Goal: Transaction & Acquisition: Subscribe to service/newsletter

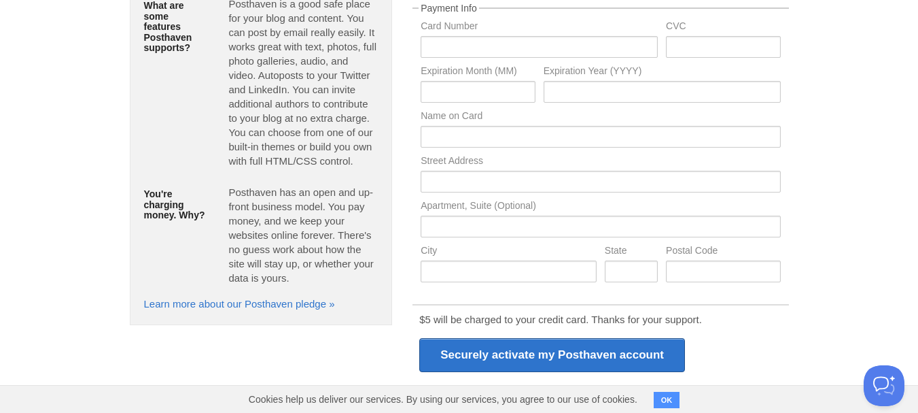
scroll to position [289, 0]
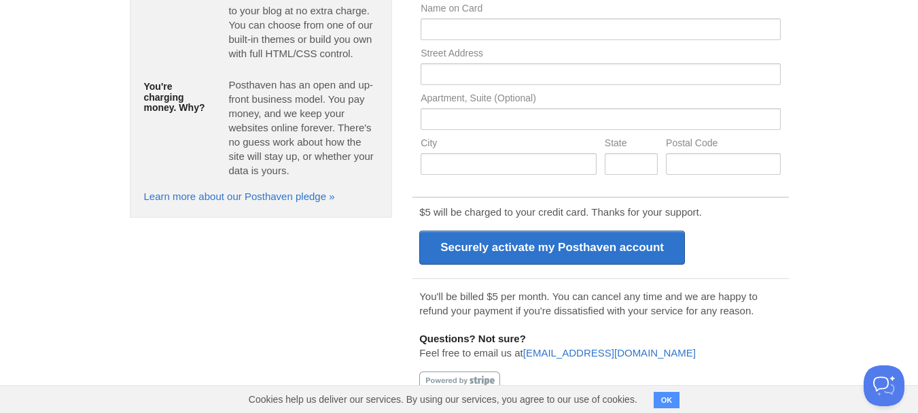
click at [665, 396] on button "OK" at bounding box center [667, 400] width 27 height 16
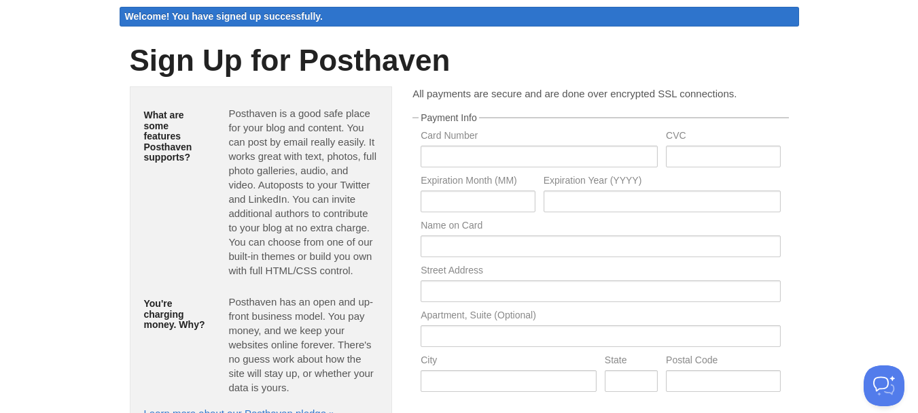
scroll to position [0, 0]
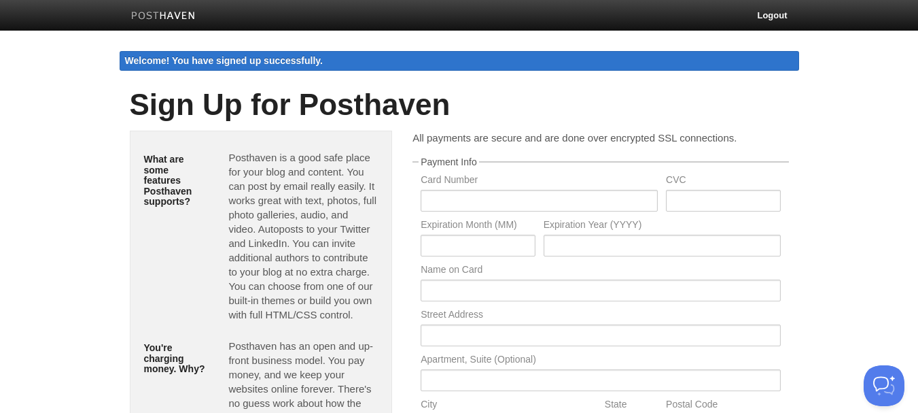
drag, startPoint x: 237, startPoint y: 61, endPoint x: 343, endPoint y: 83, distance: 108.3
click at [357, 65] on div "Welcome! You have signed up successfully." at bounding box center [460, 61] width 680 height 20
click at [260, 118] on h1 "Sign Up for Posthaven" at bounding box center [459, 104] width 659 height 33
drag, startPoint x: 466, startPoint y: 174, endPoint x: 461, endPoint y: 239, distance: 64.8
click at [470, 234] on fieldset "Payment Info Card Number CVC Expiration Month (MM) Expiration Year (YYYY) Name …" at bounding box center [601, 300] width 376 height 287
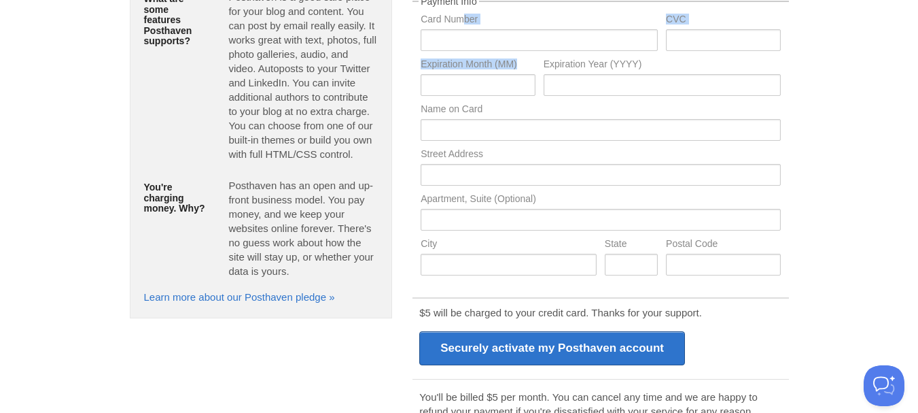
scroll to position [181, 0]
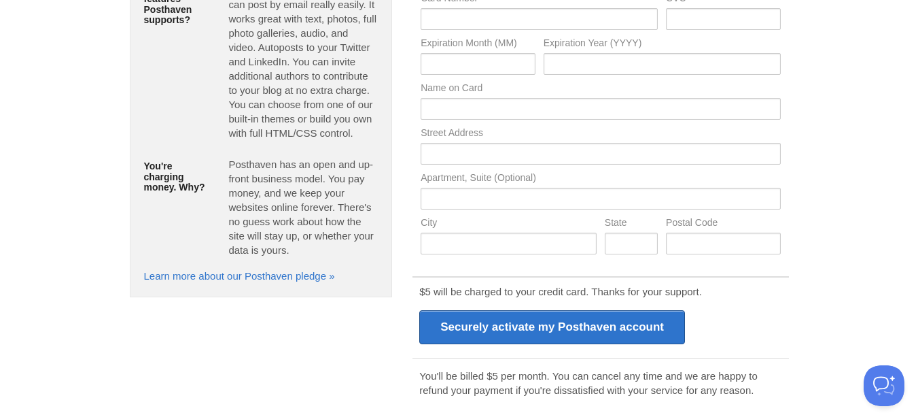
click at [756, 322] on div "$5 will be charged to your credit card. Thanks for your support. Securely activ…" at bounding box center [601, 315] width 376 height 78
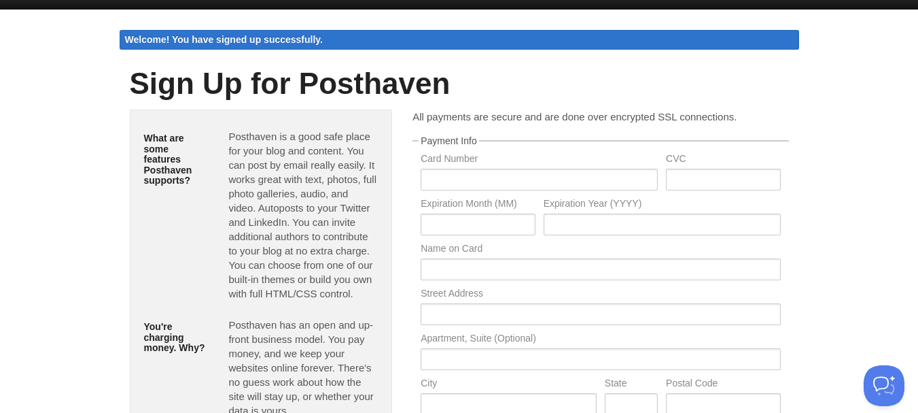
scroll to position [0, 0]
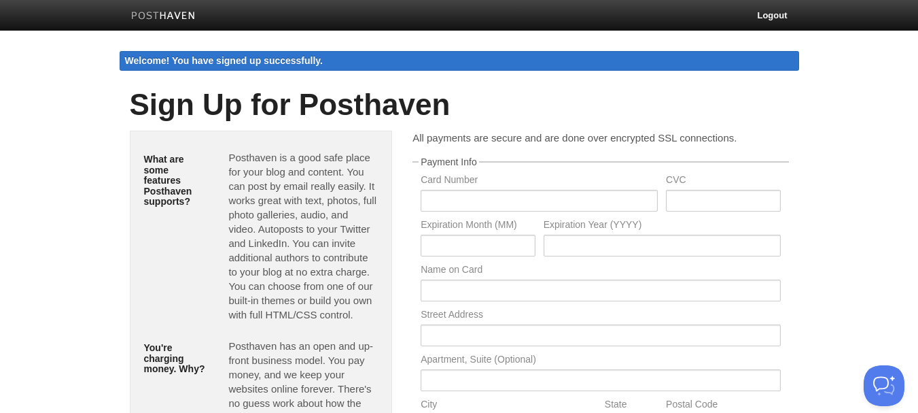
click at [165, 17] on img at bounding box center [163, 17] width 65 height 10
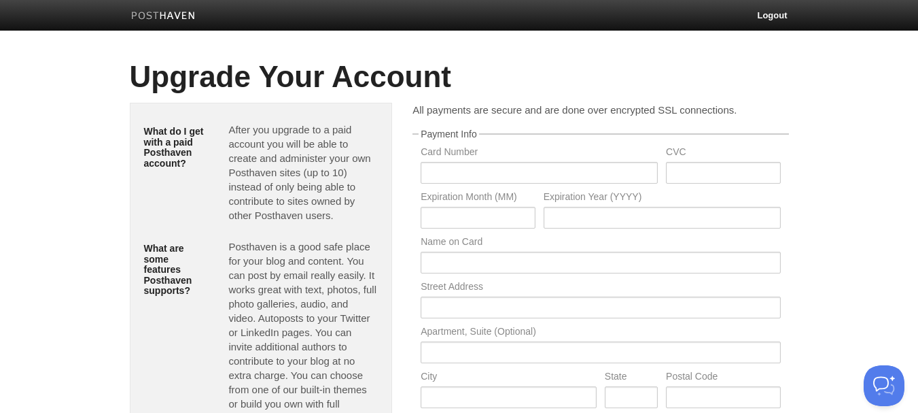
click at [143, 10] on link at bounding box center [163, 17] width 85 height 31
click at [529, 172] on input "text" at bounding box center [539, 173] width 237 height 22
click at [702, 169] on input "text" at bounding box center [723, 173] width 114 height 22
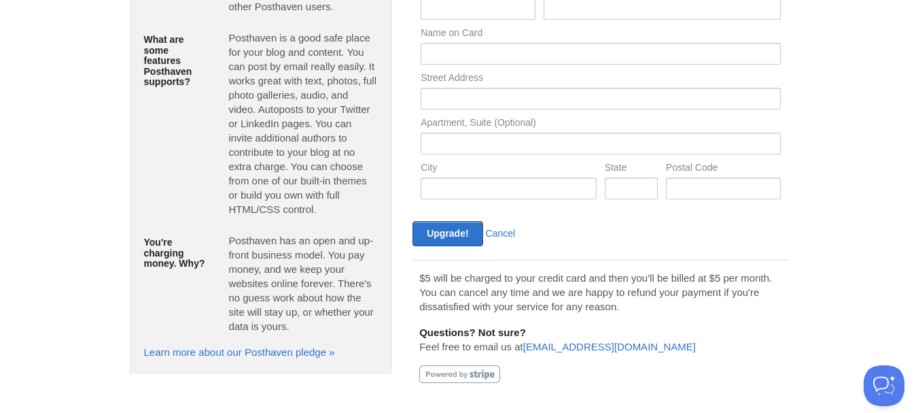
scroll to position [216, 0]
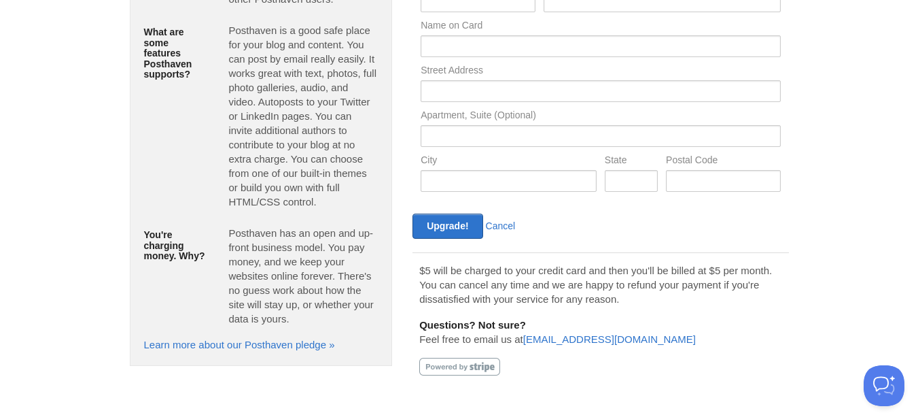
drag, startPoint x: 228, startPoint y: 247, endPoint x: 190, endPoint y: 249, distance: 38.2
click at [228, 248] on div "Posthaven has an open and up-front business model. You pay money, and we keep y…" at bounding box center [303, 278] width 170 height 117
drag, startPoint x: 175, startPoint y: 247, endPoint x: 304, endPoint y: 252, distance: 128.6
click at [175, 247] on h5 "You're charging money. Why?" at bounding box center [176, 245] width 65 height 31
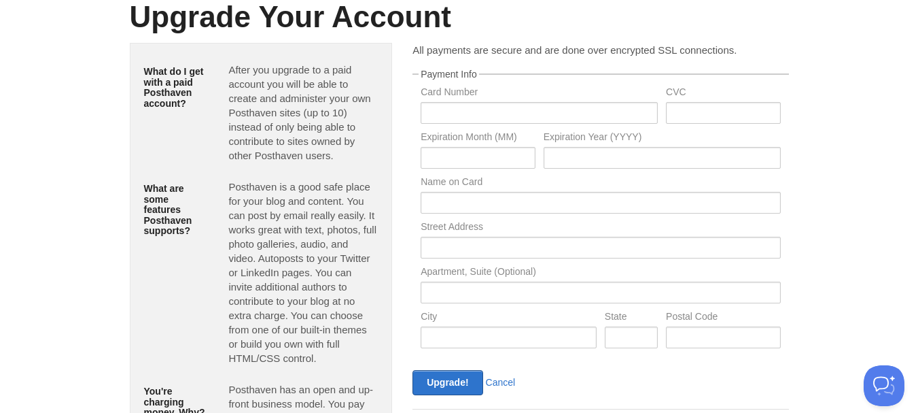
scroll to position [35, 0]
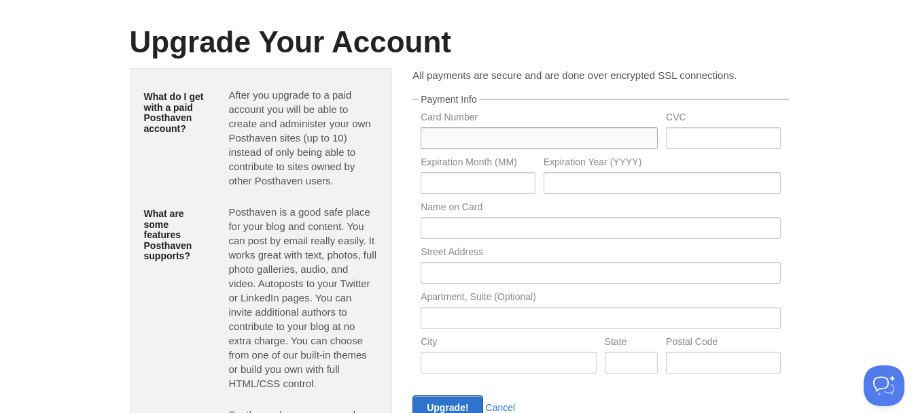
click at [489, 131] on input "text" at bounding box center [539, 138] width 237 height 22
type input "7874851861239563"
click at [501, 182] on input "text" at bounding box center [478, 183] width 114 height 22
type input "12"
click at [647, 192] on input "text" at bounding box center [662, 183] width 237 height 22
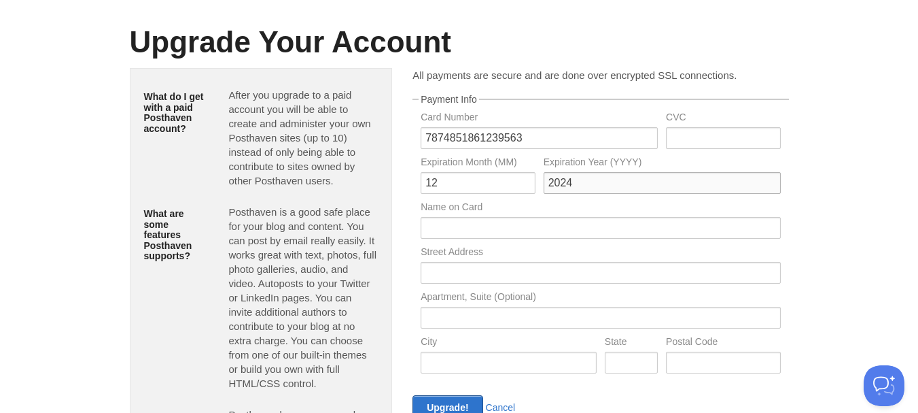
type input "2024"
click at [693, 135] on input "text" at bounding box center [723, 138] width 114 height 22
type input "971"
click at [873, 143] on body "Logout Create a new site Edit your user profile Edit your account Upgrade your …" at bounding box center [459, 279] width 918 height 629
click at [477, 224] on input "text" at bounding box center [601, 228] width 360 height 22
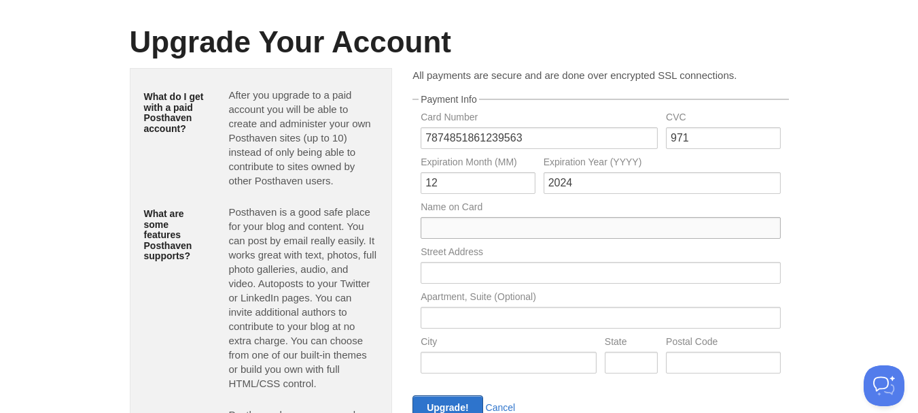
paste input "Horkastee"
type input "Horkastee"
click at [482, 266] on input "text" at bounding box center [601, 273] width 360 height 22
paste input "1068 Bush St, Santa Rosa, CA 95404, US"
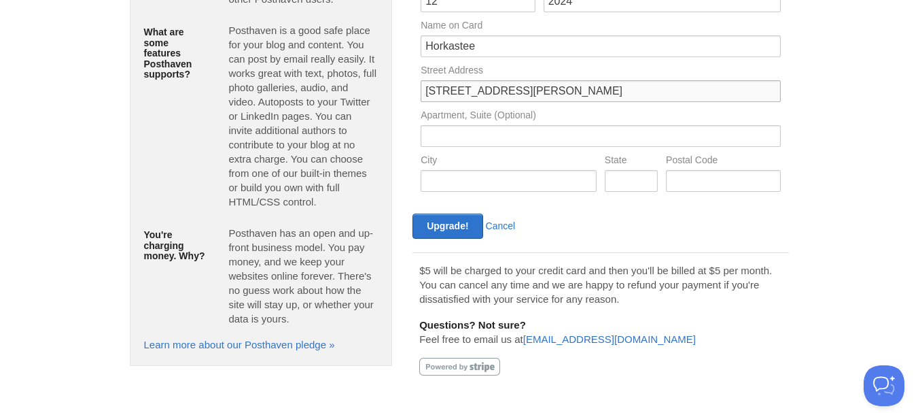
drag, startPoint x: 499, startPoint y: 90, endPoint x: 555, endPoint y: 94, distance: 55.8
click at [555, 94] on input "1068 Bush St, Santa Rosa, CA 95404, US" at bounding box center [601, 91] width 360 height 22
type input "1068 Bush St, , CA 95404, US"
click at [496, 183] on input "text" at bounding box center [509, 181] width 176 height 22
paste input "Santa Rosa"
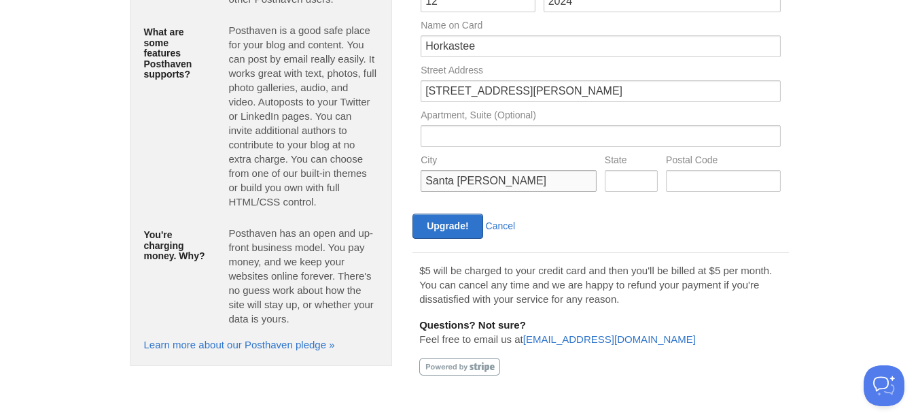
type input "Santa Rosa"
drag, startPoint x: 506, startPoint y: 88, endPoint x: 519, endPoint y: 95, distance: 14.0
click at [519, 95] on input "1068 Bush St, , CA 95404, US" at bounding box center [601, 91] width 360 height 22
type input "1068 Bush St, , 95404, US"
click at [621, 173] on input "text" at bounding box center [631, 181] width 53 height 22
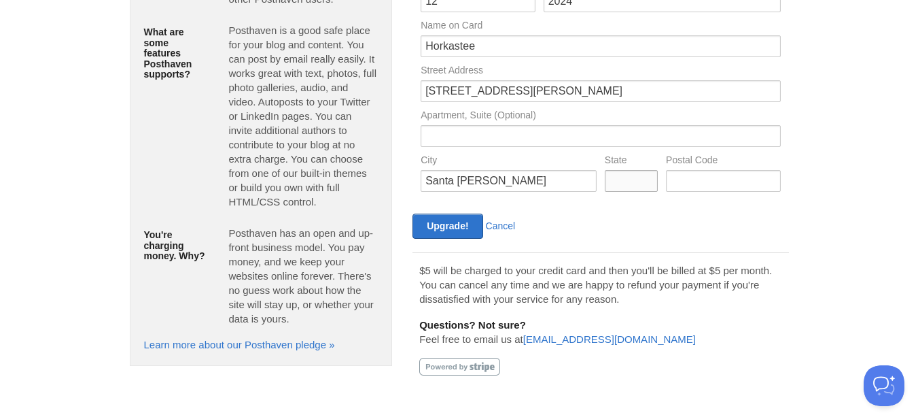
paste input "California"
type input "California"
click at [520, 96] on input "1068 Bush St, , 95404, US" at bounding box center [601, 91] width 360 height 22
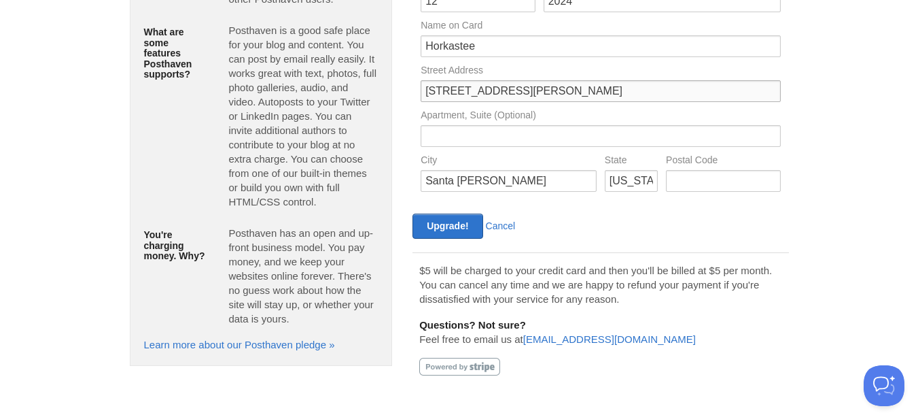
click at [520, 96] on input "1068 Bush St, , 95404, US" at bounding box center [601, 91] width 360 height 22
drag, startPoint x: 491, startPoint y: 92, endPoint x: 568, endPoint y: 88, distance: 77.0
click at [568, 88] on input "1068 Bush St, , , US" at bounding box center [601, 91] width 360 height 22
type input "1068 Bush St"
click at [687, 174] on input "text" at bounding box center [723, 181] width 114 height 22
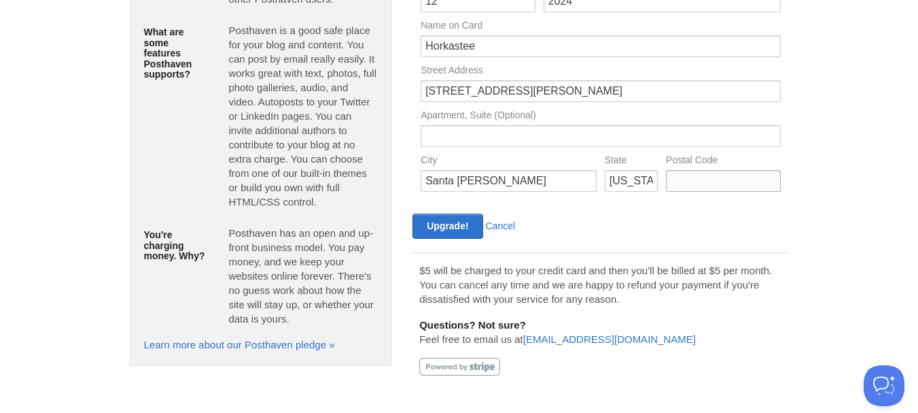
paste input "95404"
type input "95404"
drag, startPoint x: 651, startPoint y: 220, endPoint x: 580, endPoint y: 231, distance: 71.5
click at [650, 220] on div "Upgrade! Cancel" at bounding box center [601, 225] width 384 height 25
click at [469, 223] on input "Upgrade!" at bounding box center [448, 225] width 70 height 25
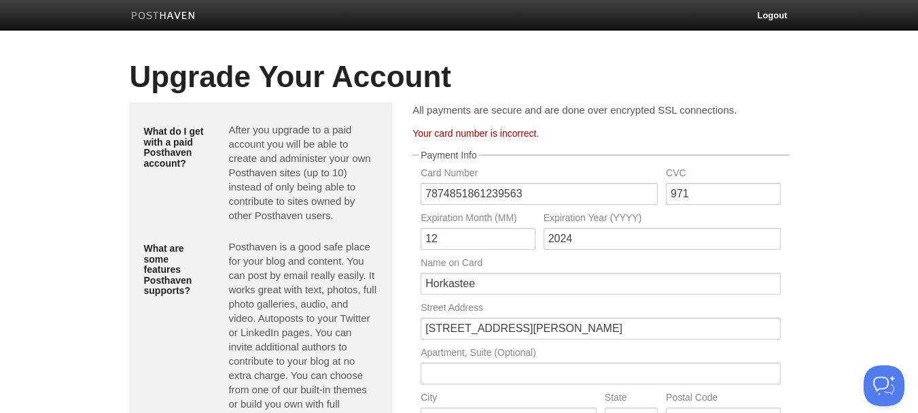
click at [162, 5] on link at bounding box center [163, 17] width 85 height 31
